Goal: Information Seeking & Learning: Check status

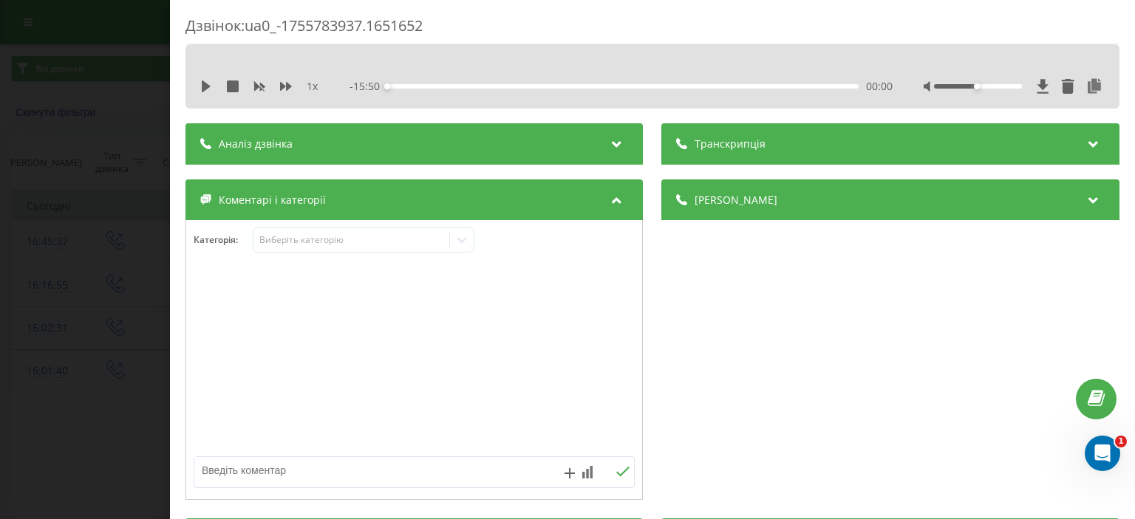
click at [35, 262] on div "Дзвінок : ua0_-1755783937.1651652 1 x - 15:50 00:00 00:00 Транскрипція Для AI-а…" at bounding box center [567, 259] width 1135 height 519
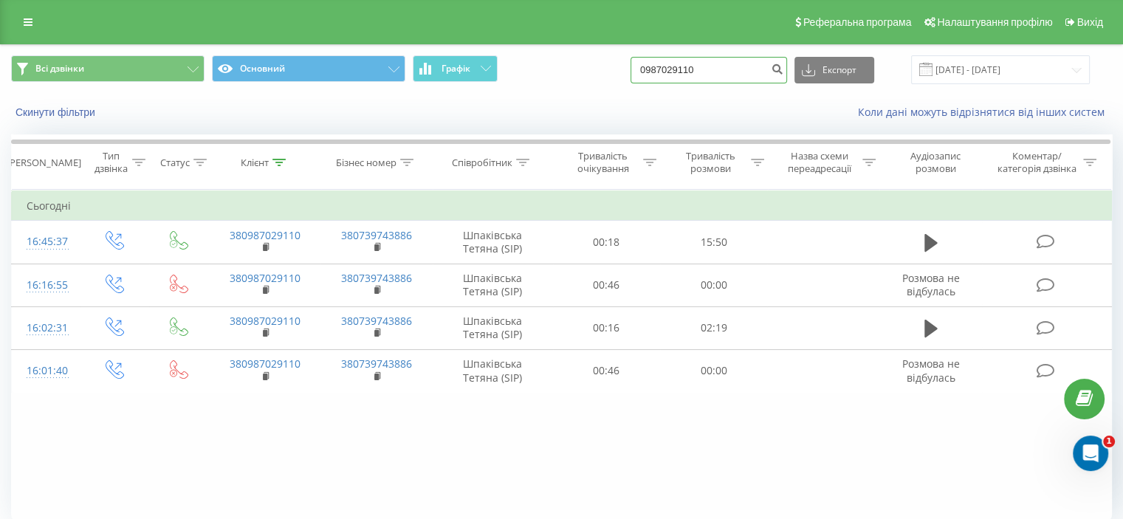
drag, startPoint x: 765, startPoint y: 81, endPoint x: 443, endPoint y: 114, distance: 323.8
click at [443, 114] on div "Всі дзвінки Основний Графік 0987029110 Експорт .csv .xls .xlsx [DATE] - [DATE] …" at bounding box center [562, 87] width 1122 height 85
paste input "[PHONE_NUMBER]"
click at [679, 71] on input "[PHONE_NUMBER]" at bounding box center [709, 70] width 157 height 27
type input "0738631500"
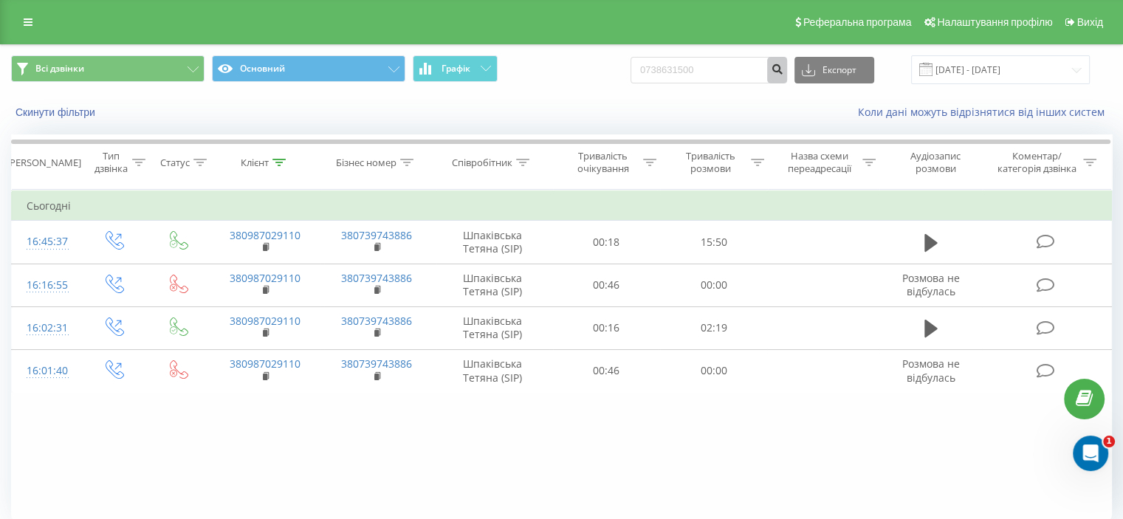
click at [784, 66] on icon "submit" at bounding box center [777, 67] width 13 height 9
